Goal: Task Accomplishment & Management: Complete application form

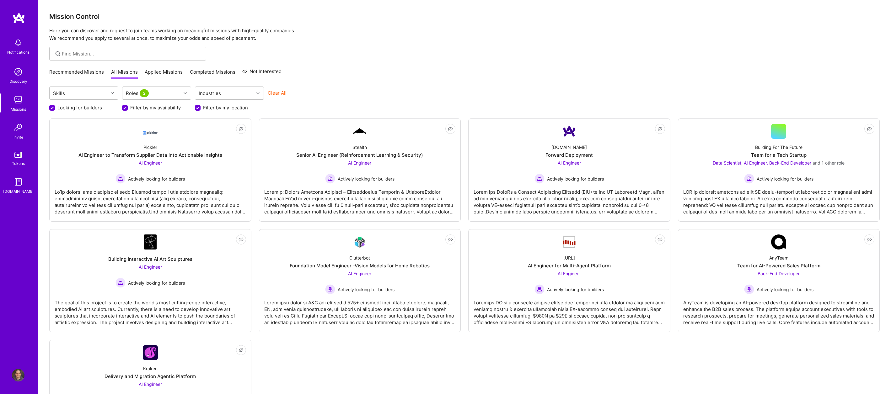
click at [204, 74] on link "Completed Missions" at bounding box center [212, 74] width 45 height 10
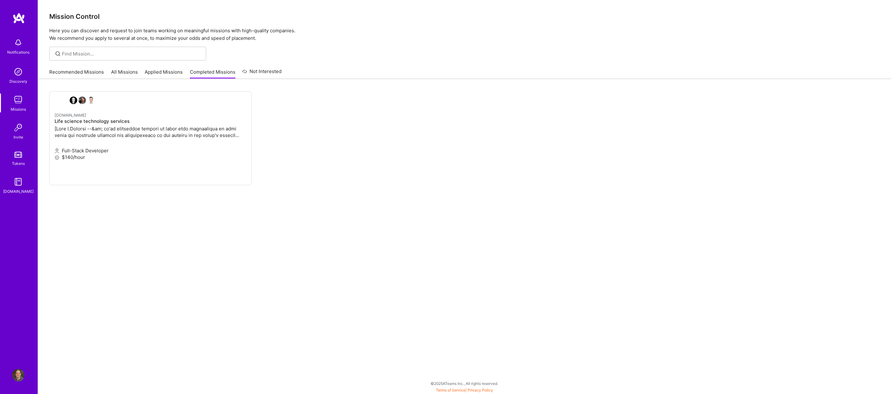
click at [164, 77] on link "Applied Missions" at bounding box center [164, 74] width 38 height 10
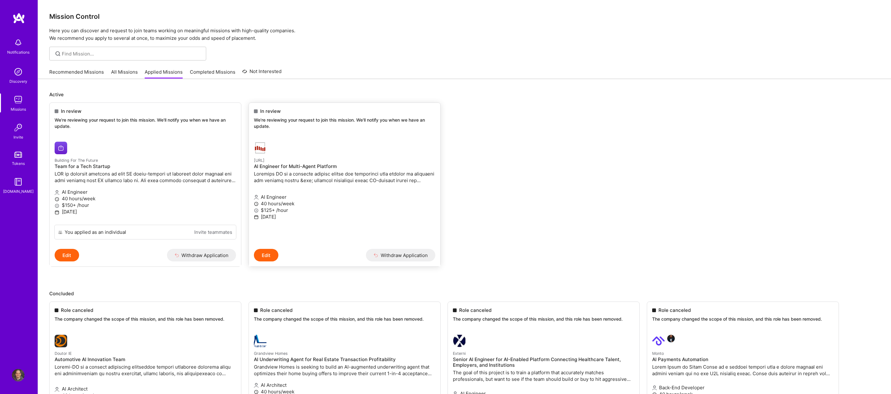
click at [326, 192] on div "AI Engineer 40 hours/week $125+ /hour [DATE]" at bounding box center [344, 207] width 181 height 35
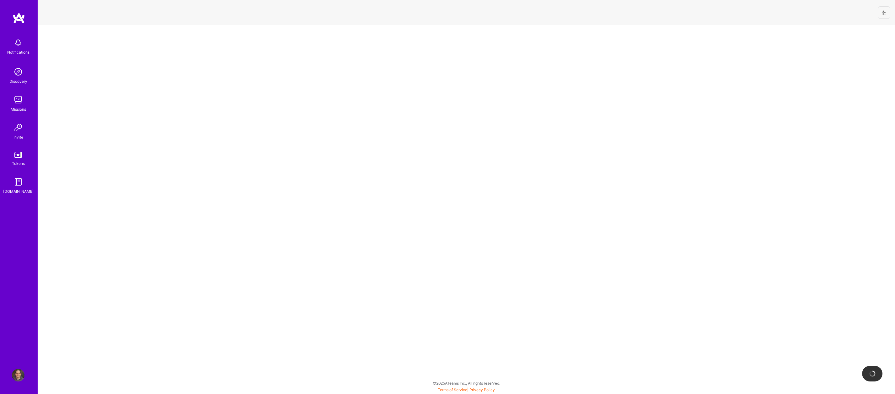
select select "US"
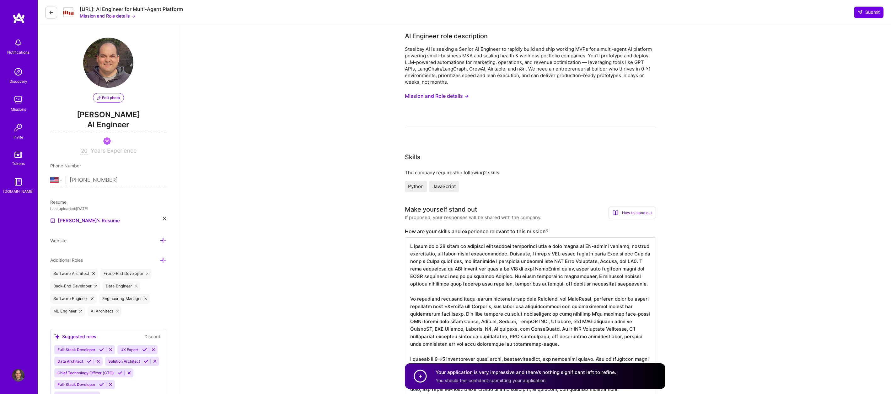
click at [51, 12] on icon at bounding box center [51, 12] width 5 height 5
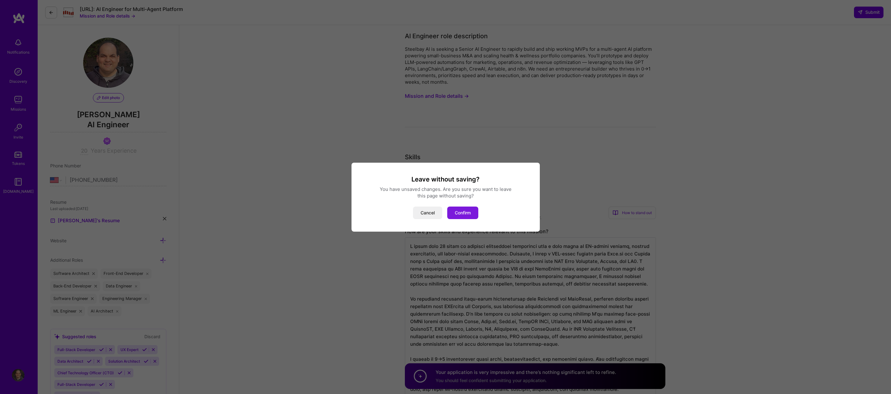
click at [472, 215] on button "Confirm" at bounding box center [462, 213] width 31 height 13
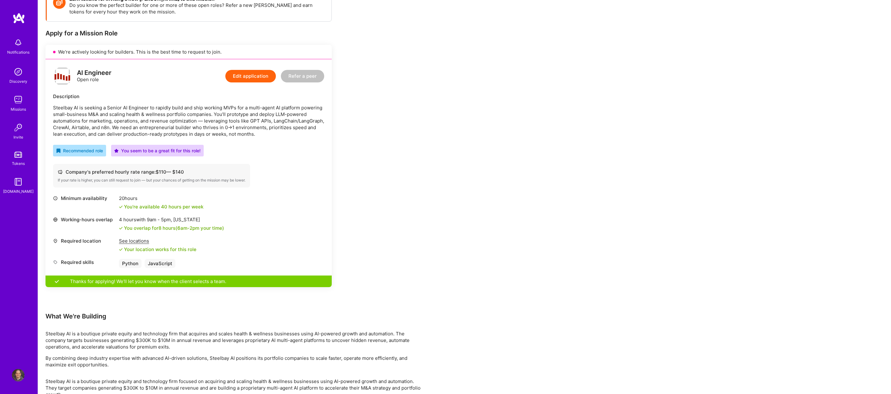
scroll to position [75, 0]
